Goal: Task Accomplishment & Management: Use online tool/utility

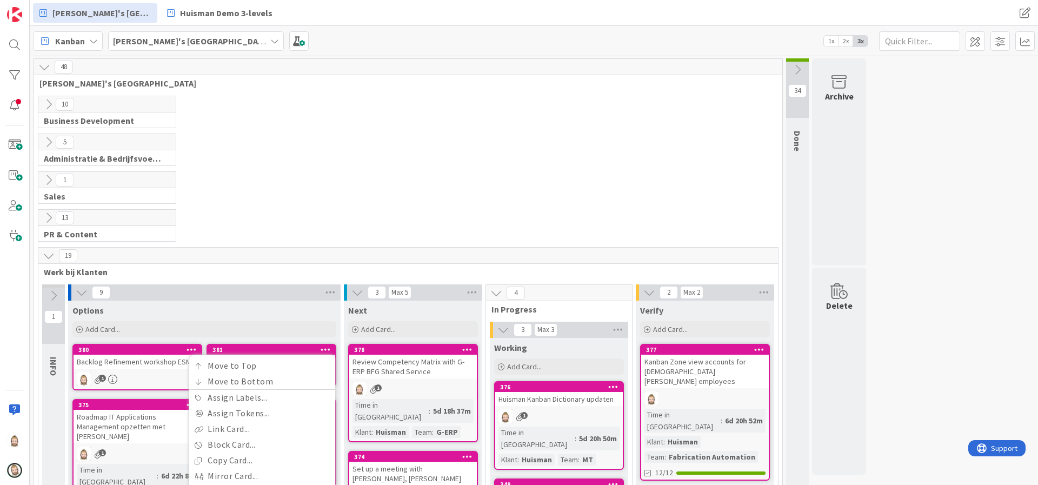
scroll to position [243, 0]
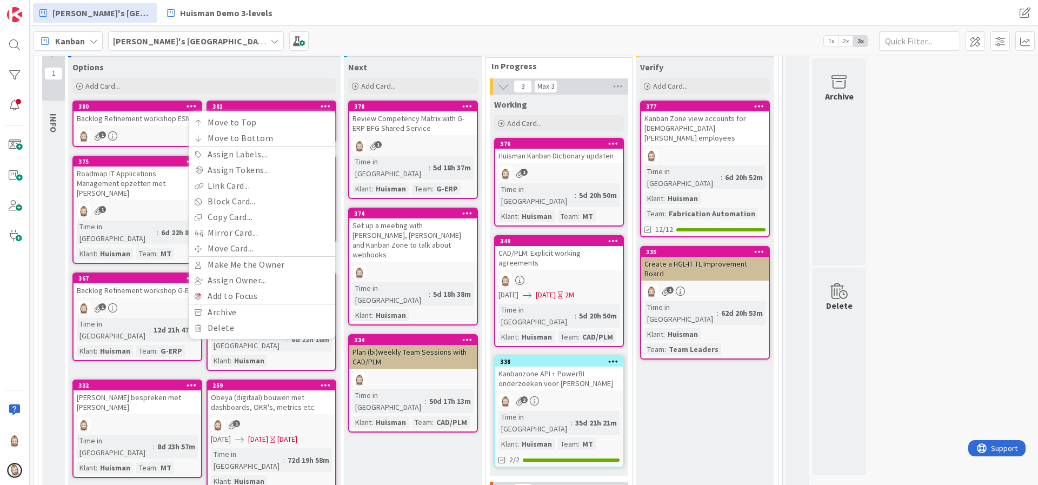
click at [392, 28] on div "Kanban Rob's Kanban Zone 1x 2x 3x" at bounding box center [534, 41] width 1008 height 30
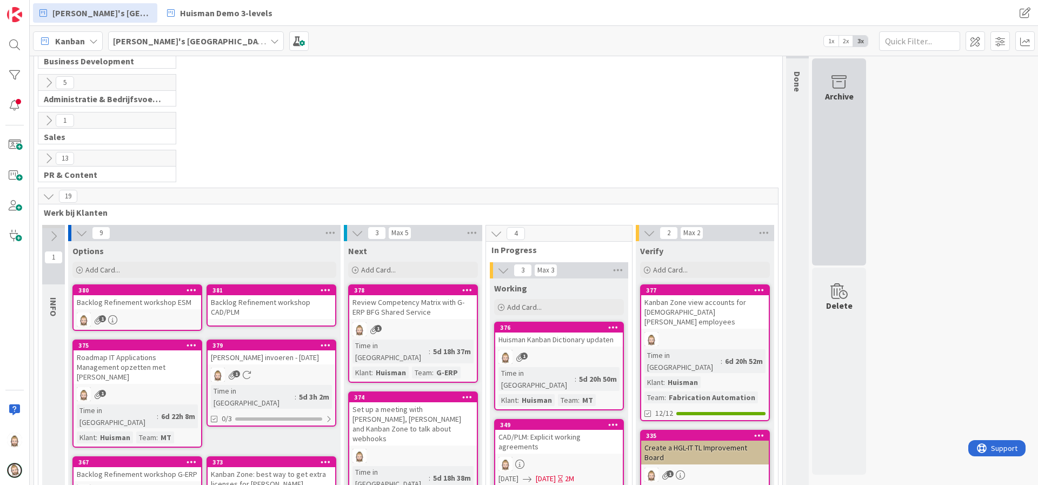
scroll to position [0, 0]
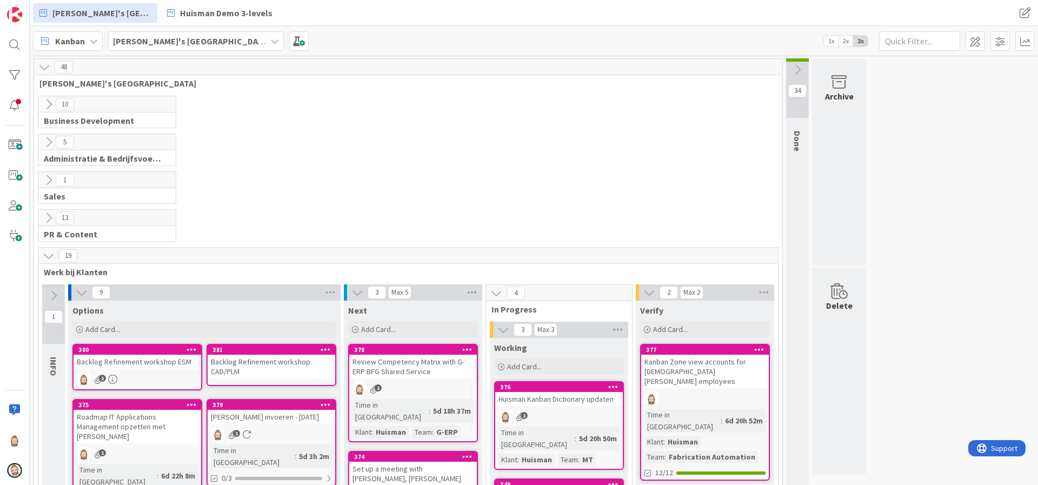
click at [795, 66] on icon at bounding box center [797, 70] width 12 height 12
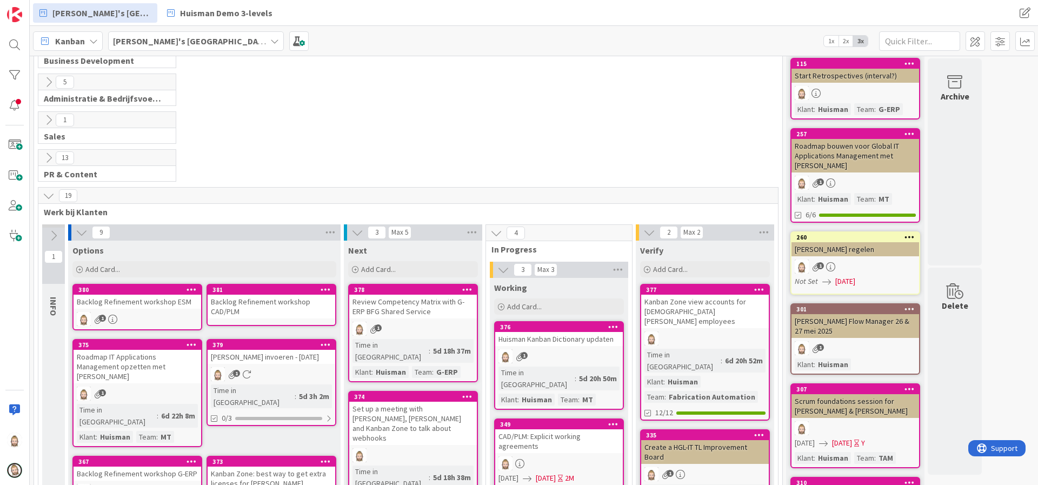
scroll to position [81, 0]
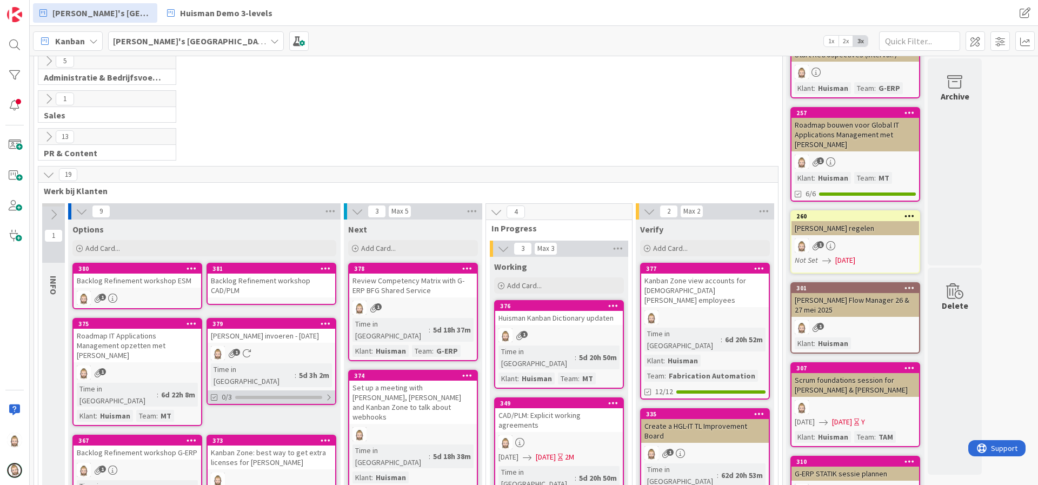
click at [299, 390] on div "0/3" at bounding box center [272, 397] width 128 height 14
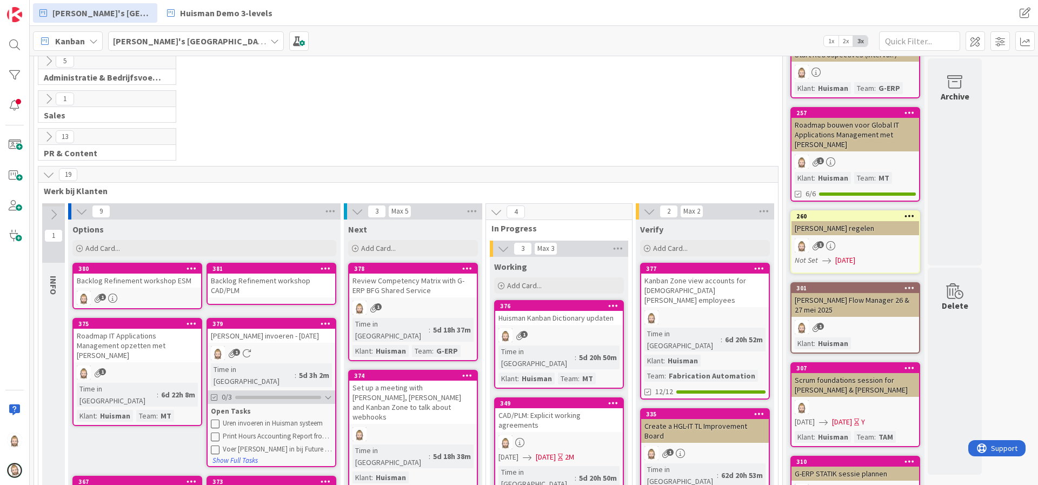
click at [277, 390] on div "0/3" at bounding box center [272, 397] width 128 height 14
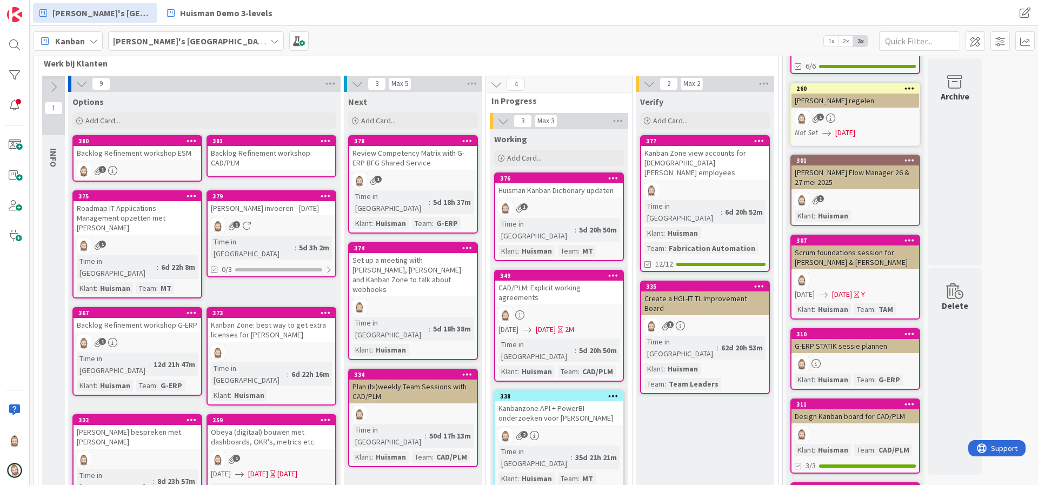
scroll to position [243, 0]
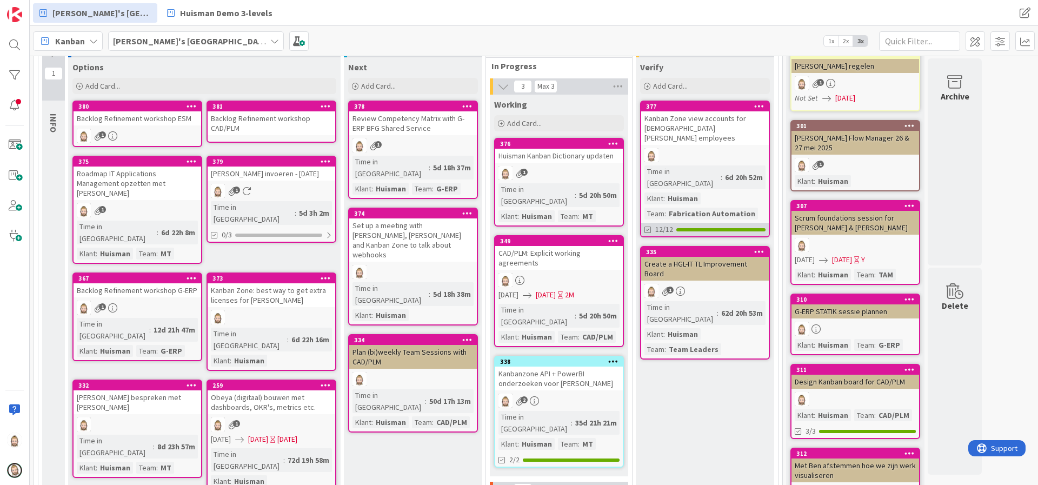
click at [710, 228] on div at bounding box center [720, 229] width 89 height 3
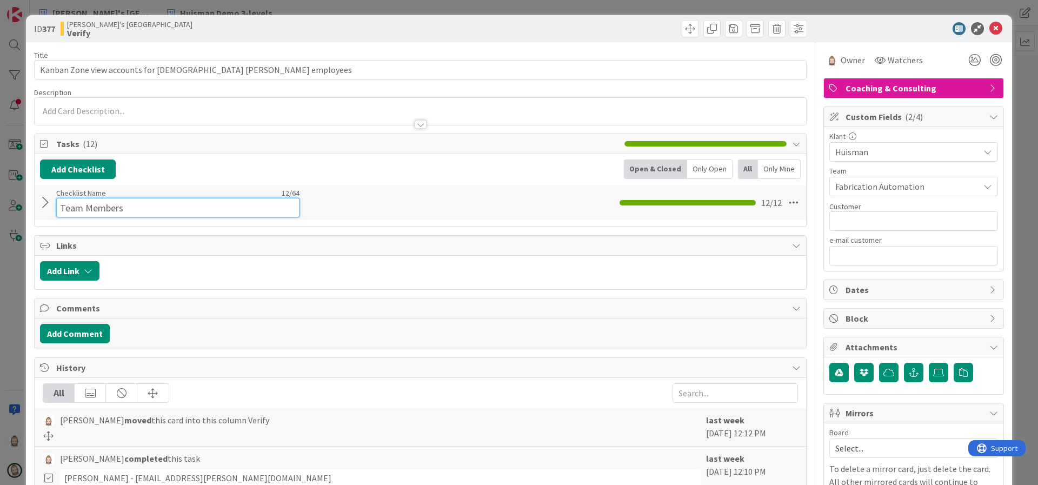
click at [91, 205] on input "Team Members" at bounding box center [177, 207] width 243 height 19
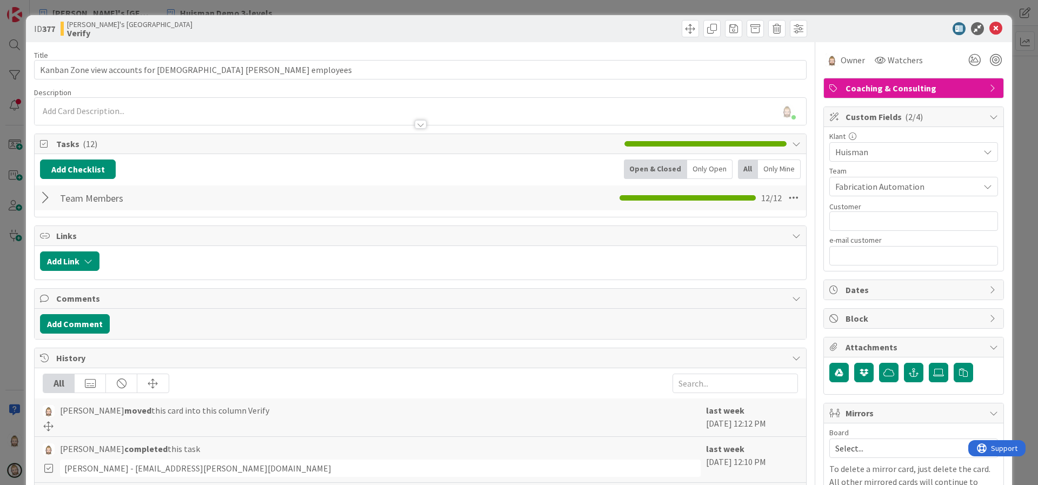
click at [48, 198] on div at bounding box center [47, 197] width 14 height 19
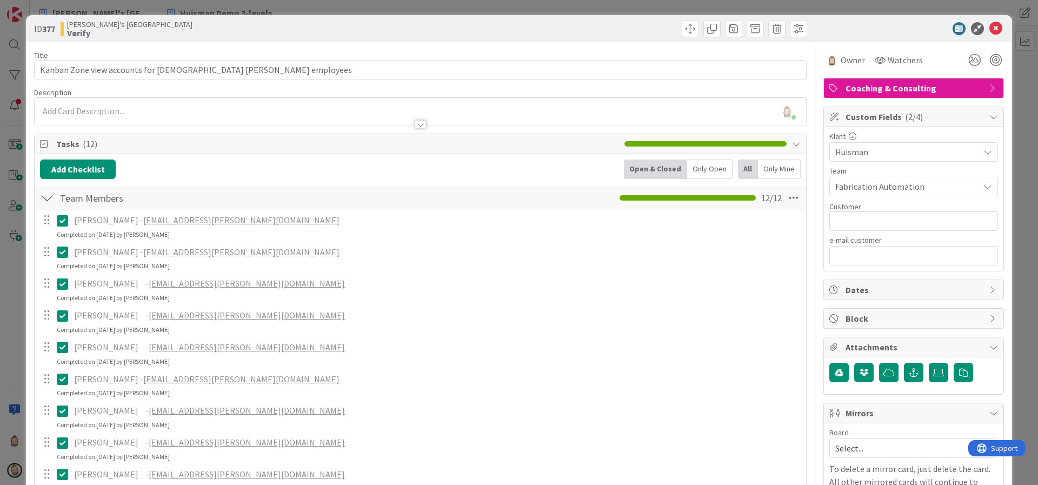
scroll to position [162, 0]
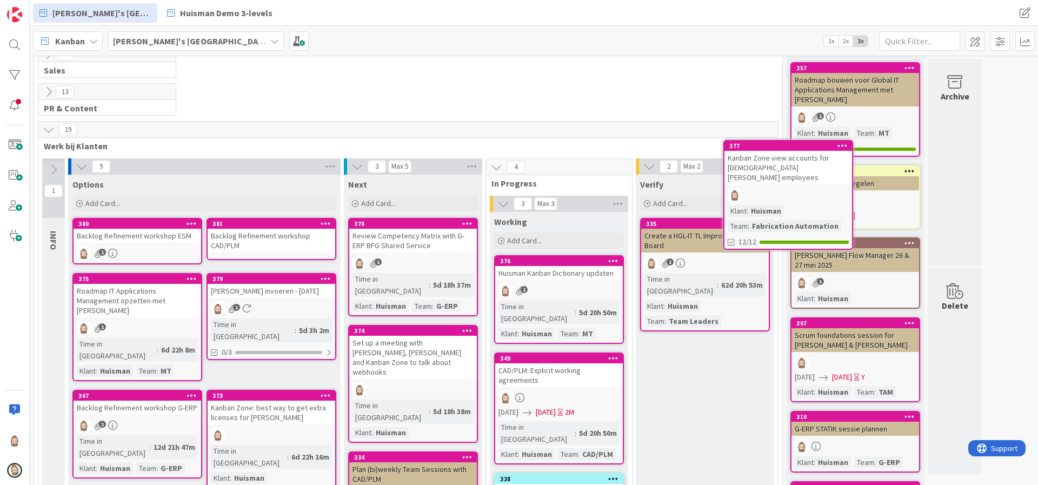
scroll to position [122, 0]
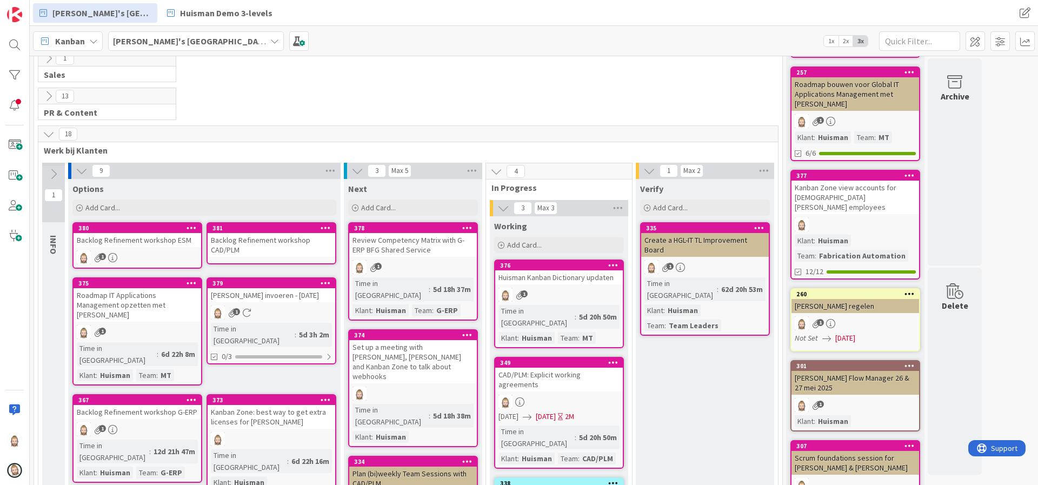
click at [711, 245] on div "Create a HGL-IT TL Improvement Board" at bounding box center [705, 245] width 128 height 24
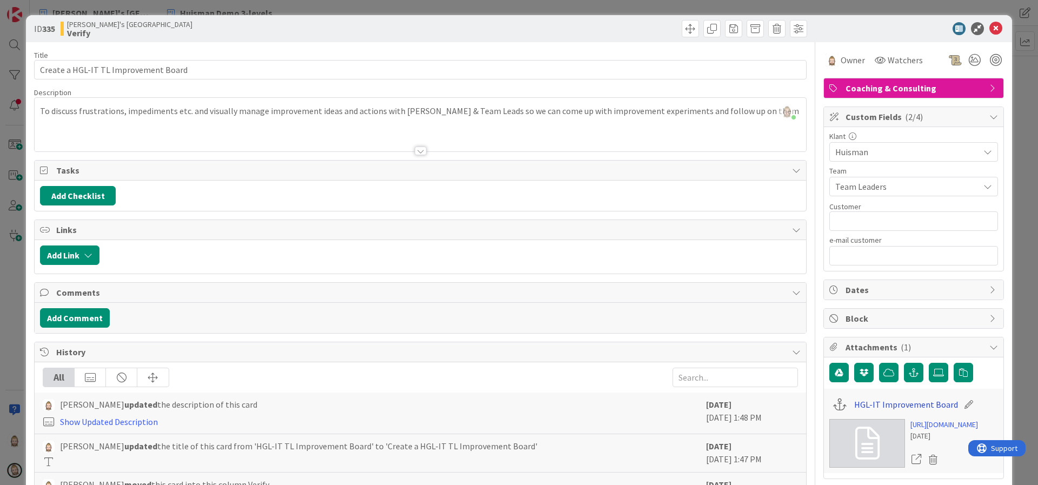
click at [893, 406] on link "HGL-IT Improvement Board" at bounding box center [906, 404] width 104 height 13
click at [989, 29] on icon at bounding box center [995, 28] width 13 height 13
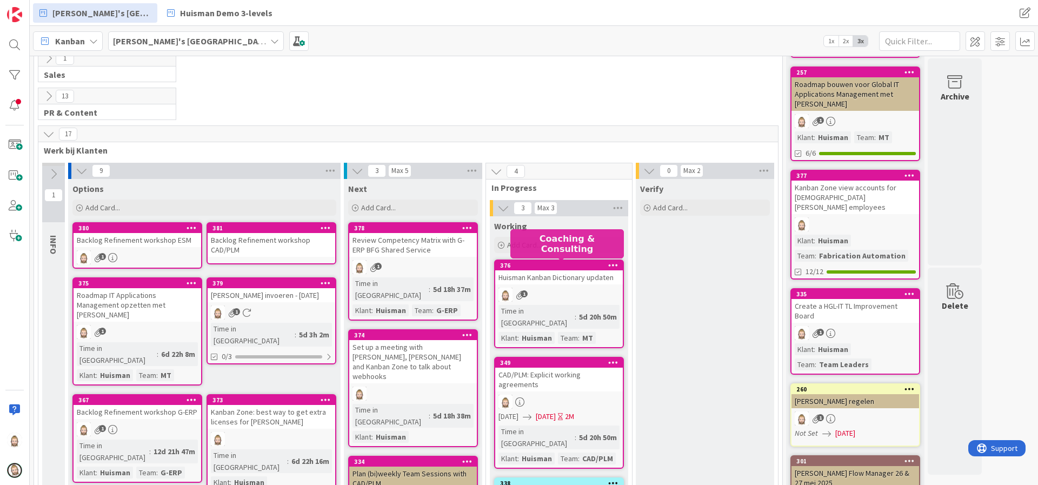
click at [565, 263] on div "376" at bounding box center [561, 266] width 123 height 8
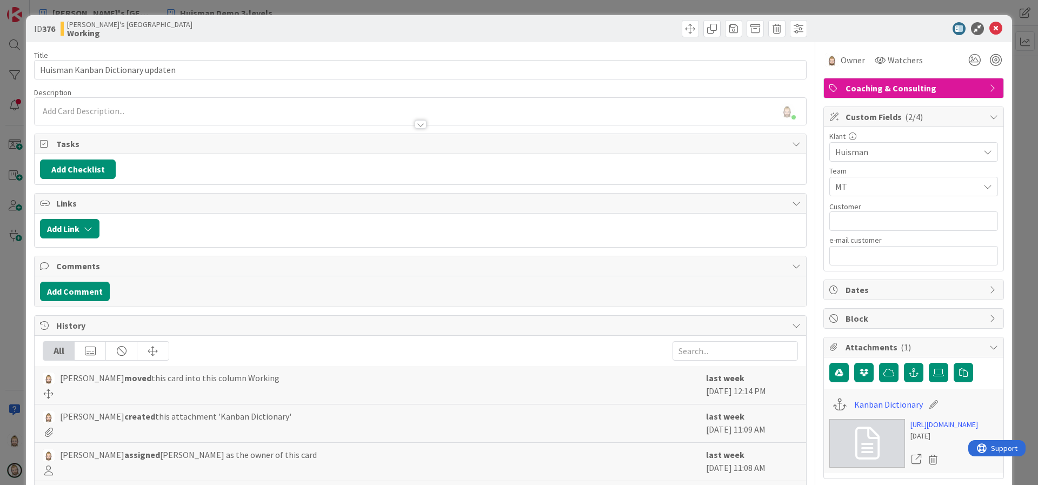
type textarea "x"
